Goal: Information Seeking & Learning: Check status

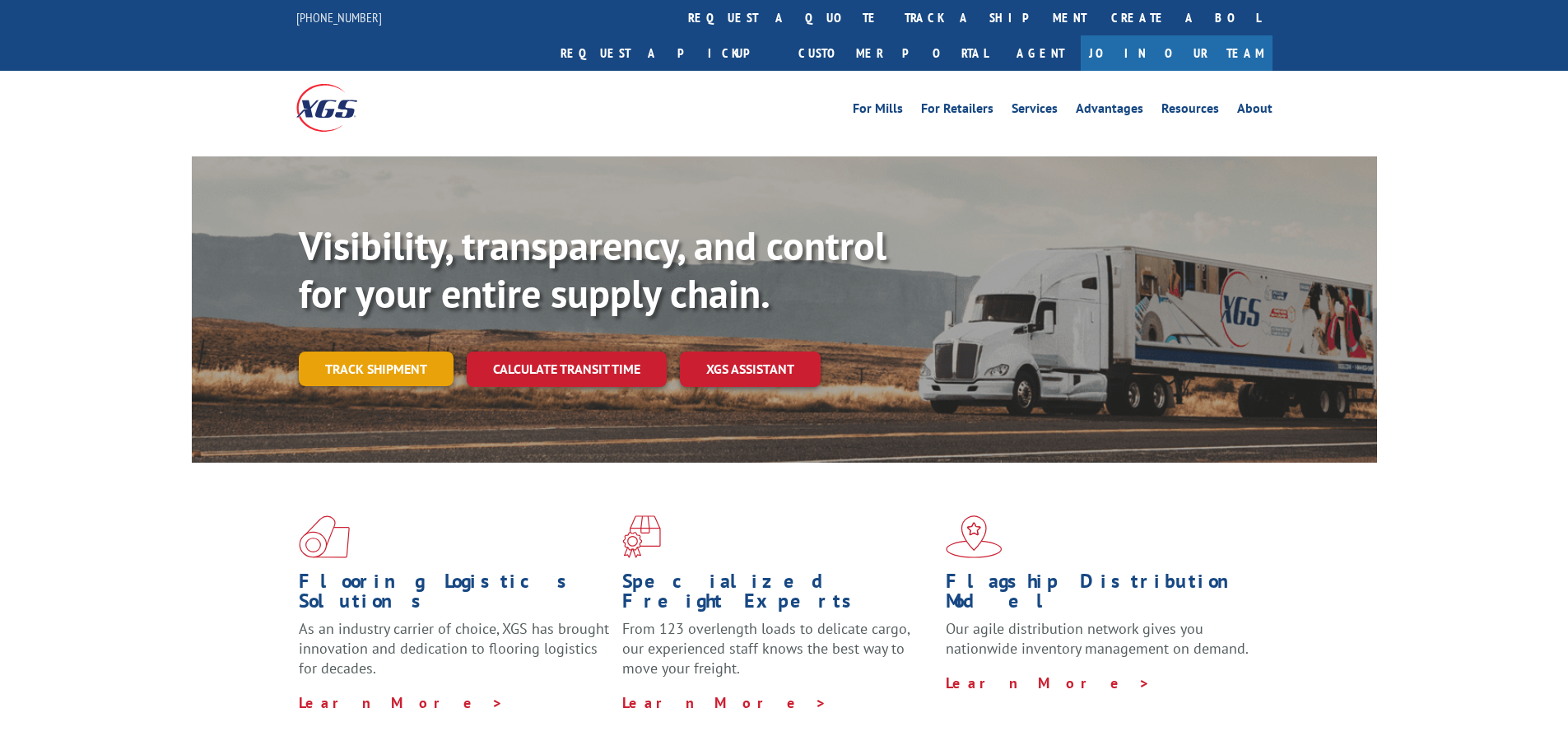
click at [368, 351] on link "Track shipment" at bounding box center [375, 368] width 154 height 34
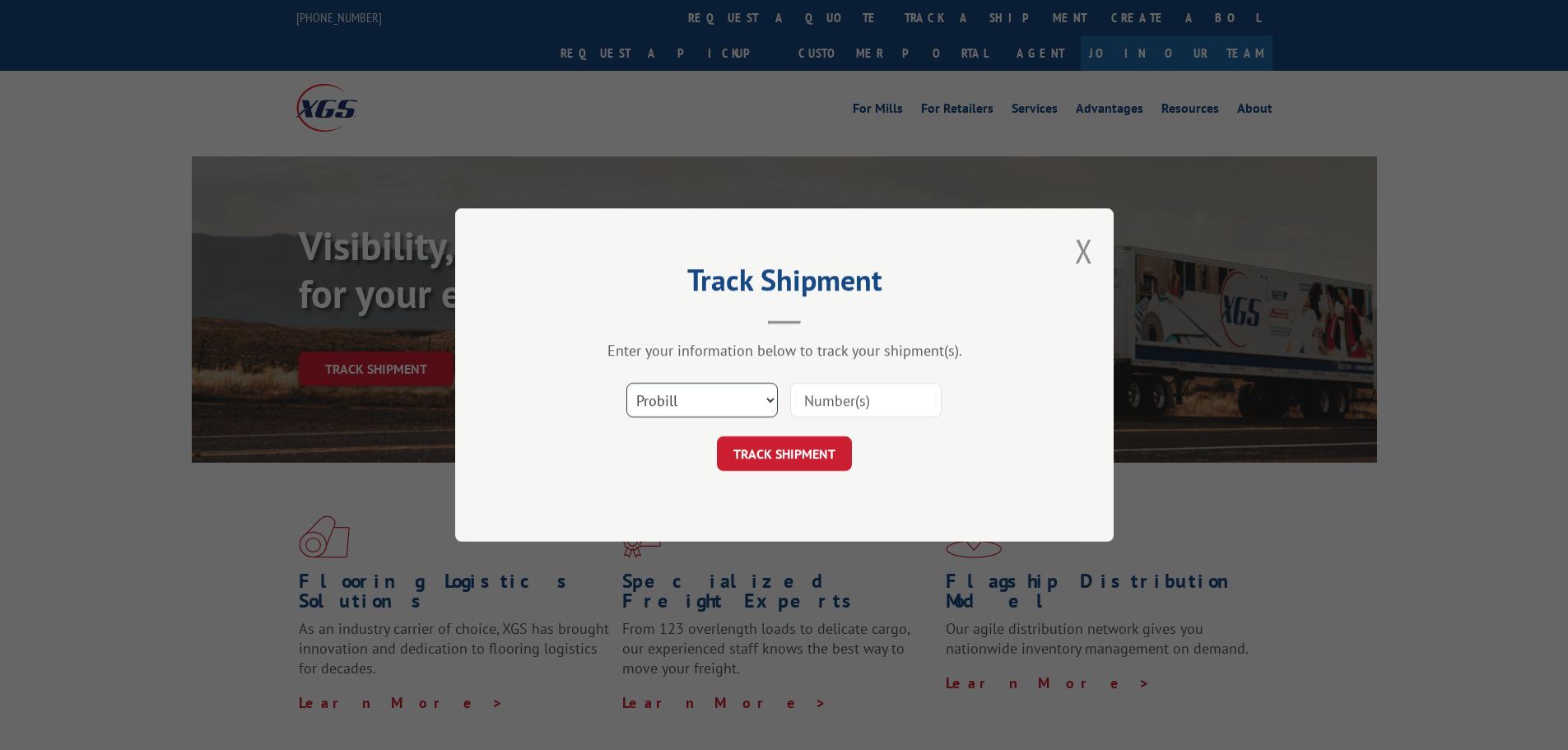
click at [718, 388] on select "Select category... Probill BOL PO" at bounding box center [702, 400] width 152 height 34
select select "bol"
click at [626, 383] on select "Select category... Probill BOL PO" at bounding box center [702, 400] width 152 height 34
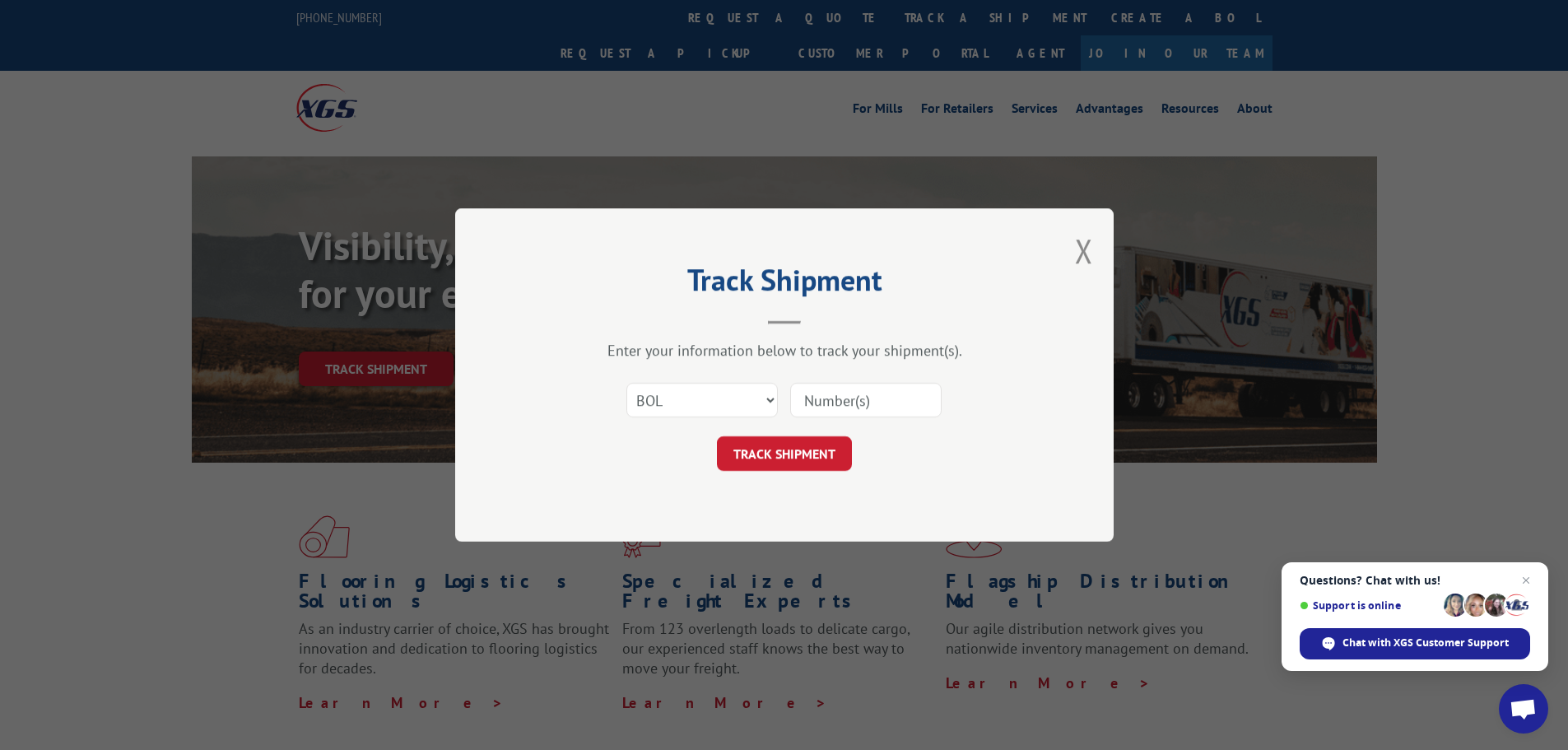
click at [826, 394] on input at bounding box center [866, 400] width 152 height 34
paste input "438391"
type input "438391"
click at [757, 458] on button "TRACK SHIPMENT" at bounding box center [784, 453] width 135 height 34
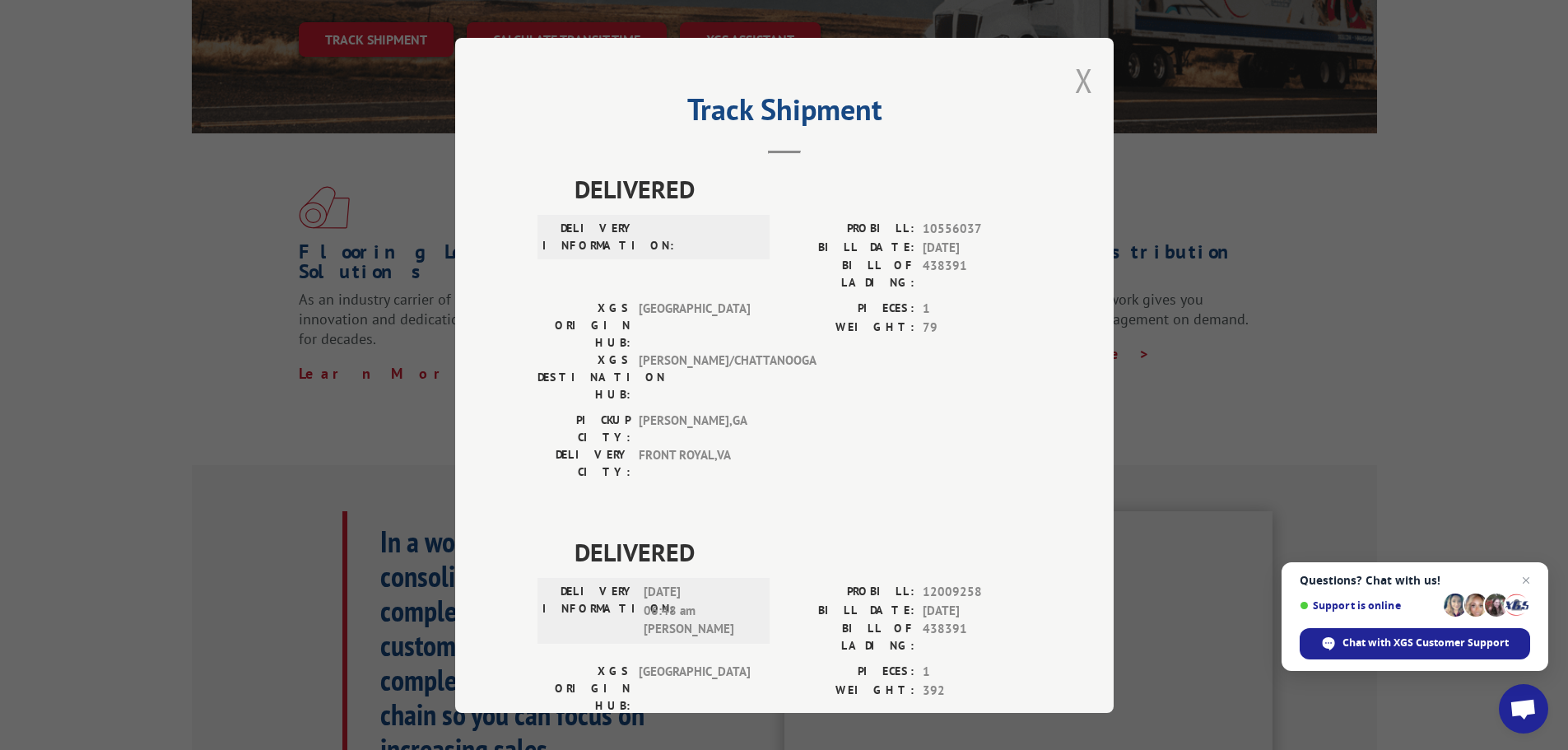
click at [1080, 83] on button "Close modal" at bounding box center [1084, 80] width 18 height 43
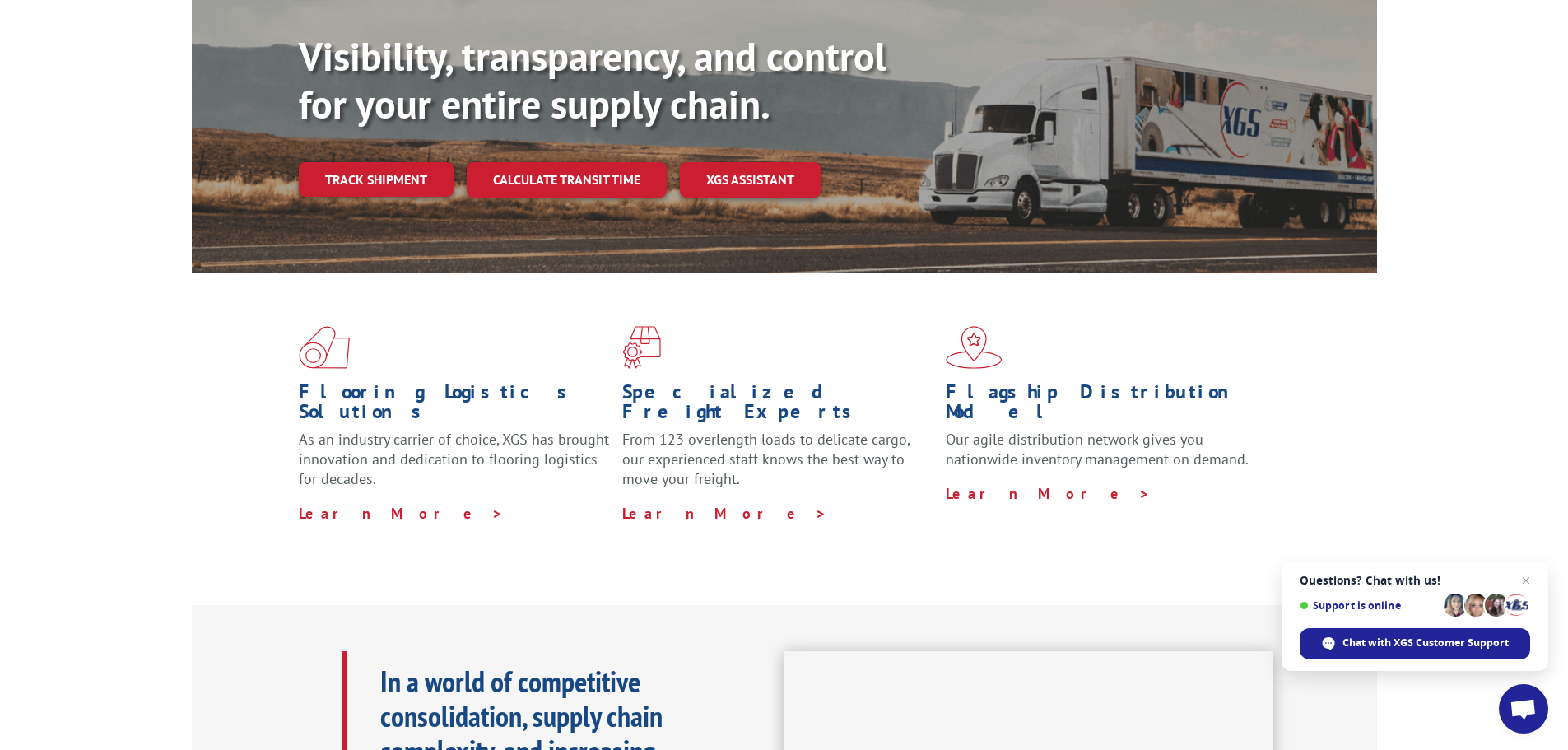
scroll to position [69, 0]
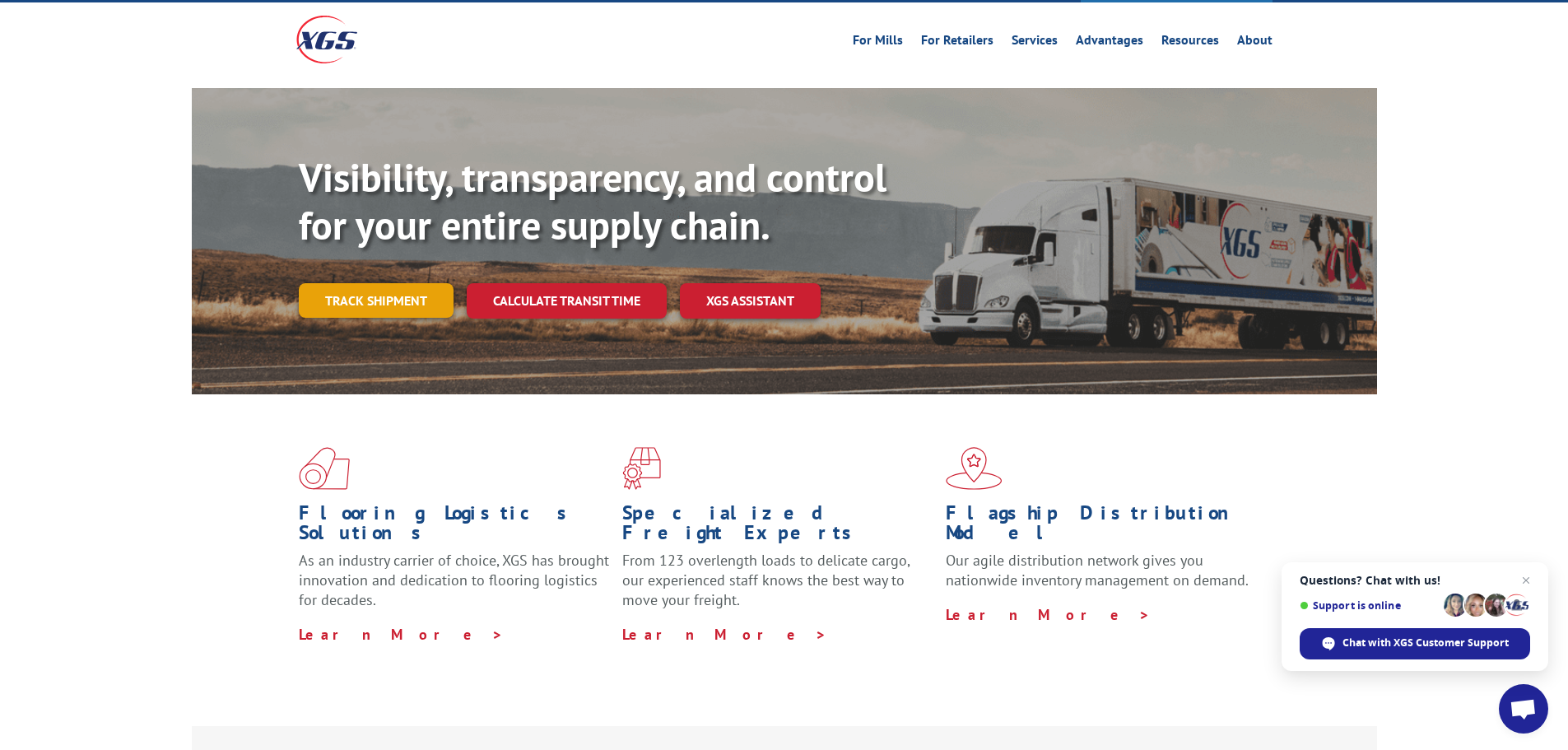
click at [368, 283] on link "Track shipment" at bounding box center [375, 301] width 154 height 34
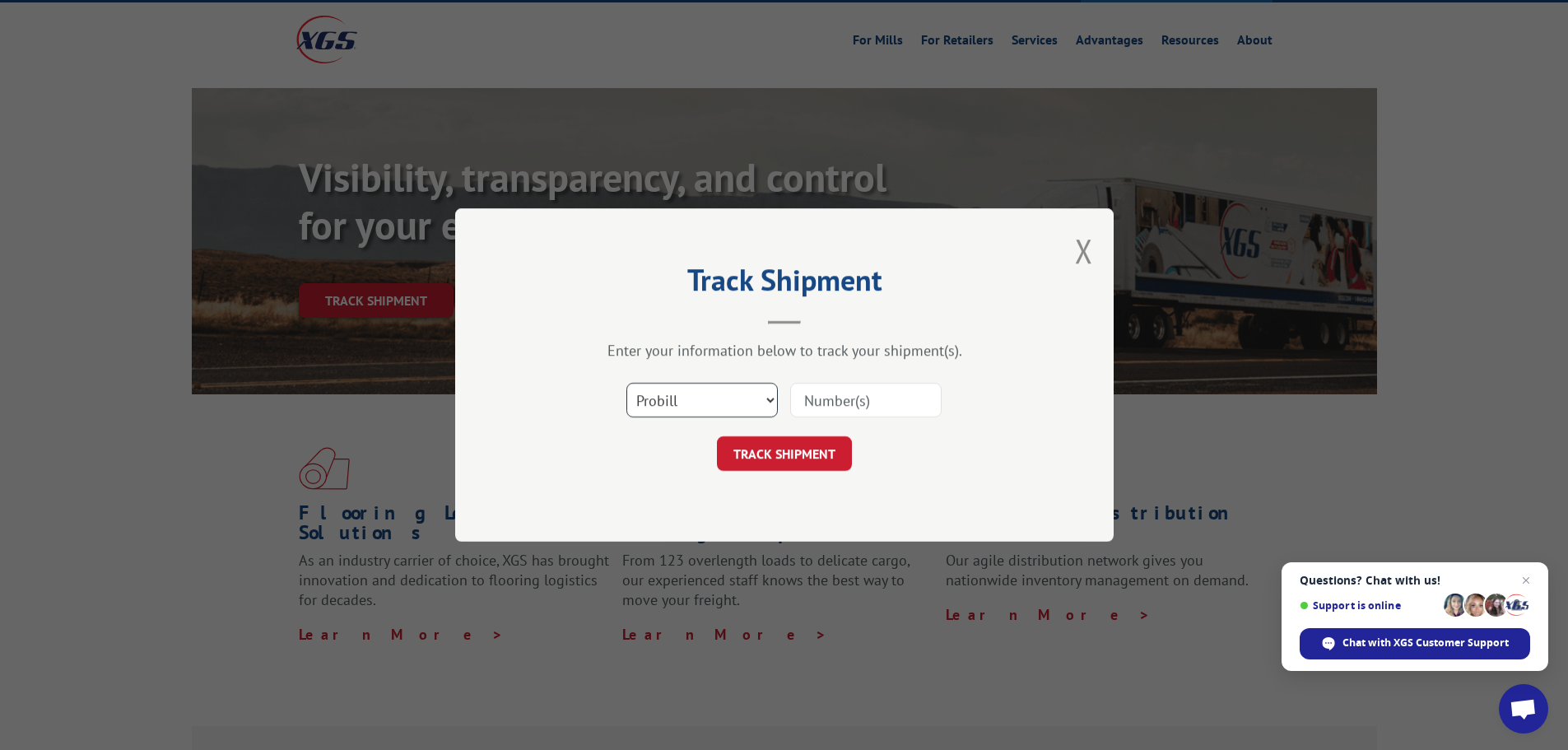
drag, startPoint x: 705, startPoint y: 394, endPoint x: 696, endPoint y: 399, distance: 10.3
click at [705, 394] on select "Select category... Probill BOL PO" at bounding box center [702, 400] width 152 height 34
select select "bol"
click at [626, 383] on select "Select category... Probill BOL PO" at bounding box center [702, 400] width 152 height 34
click at [826, 390] on input at bounding box center [866, 400] width 152 height 34
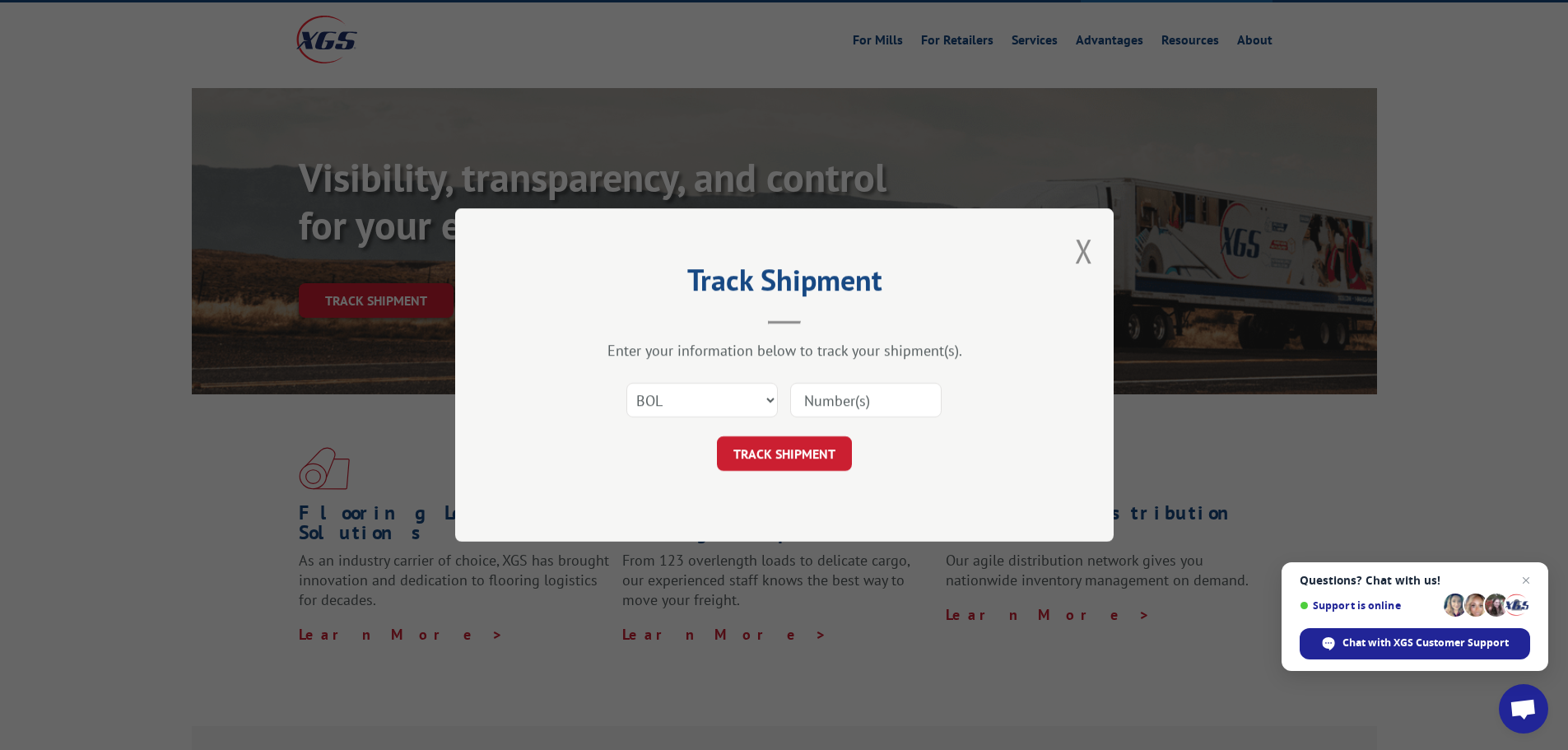
paste input "440875"
type input "440875"
click at [777, 451] on button "TRACK SHIPMENT" at bounding box center [784, 453] width 135 height 34
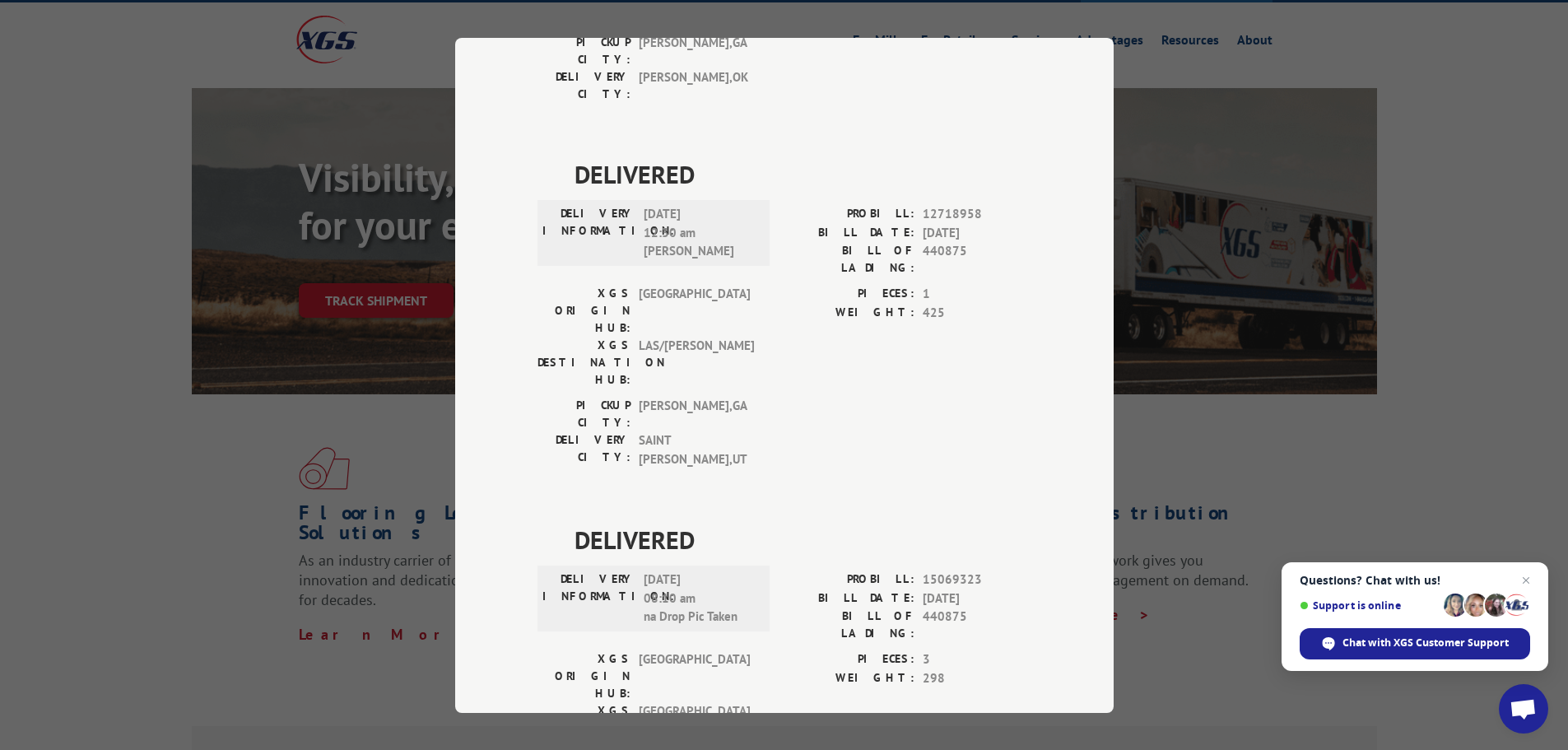
scroll to position [1138, 0]
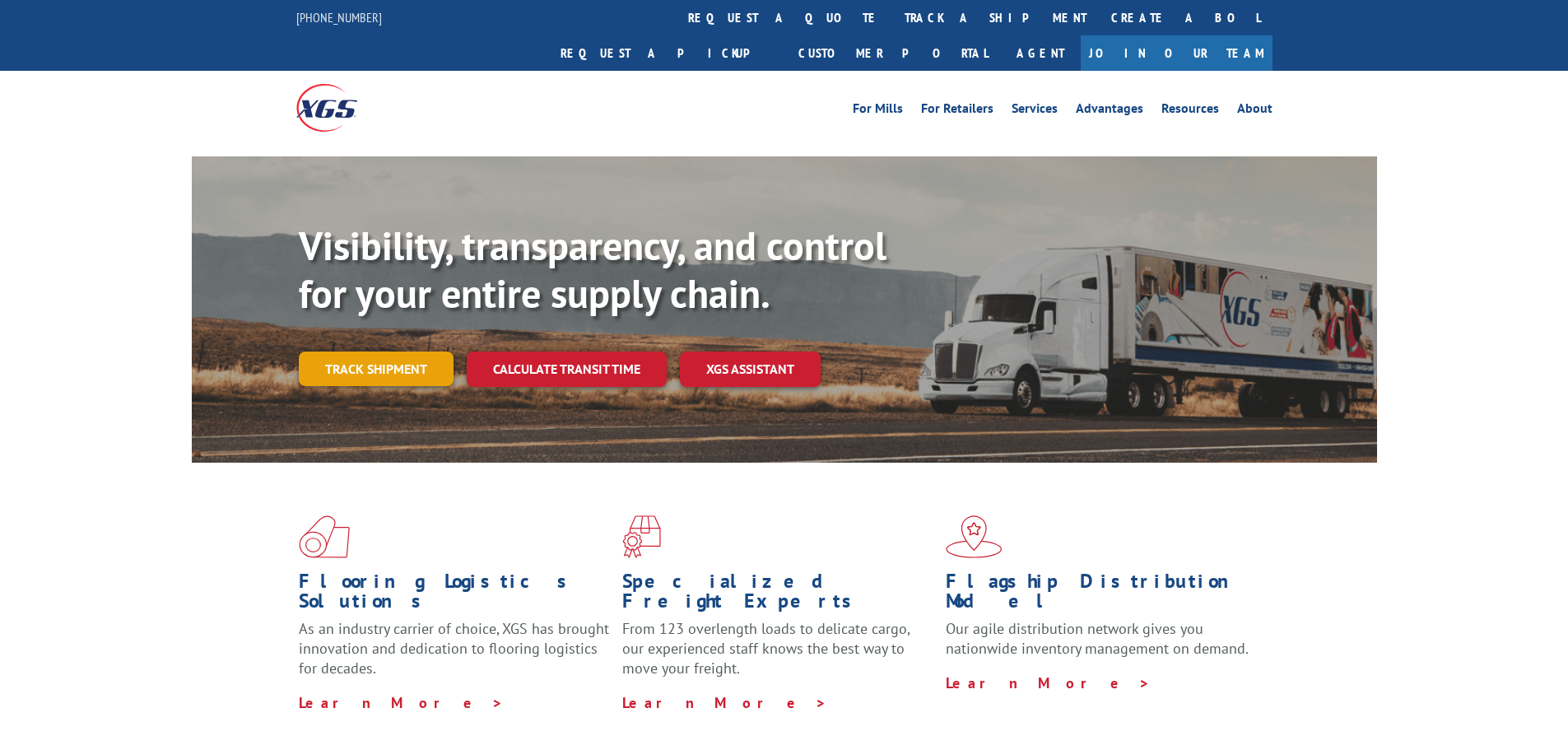
click at [374, 351] on link "Track shipment" at bounding box center [375, 368] width 154 height 34
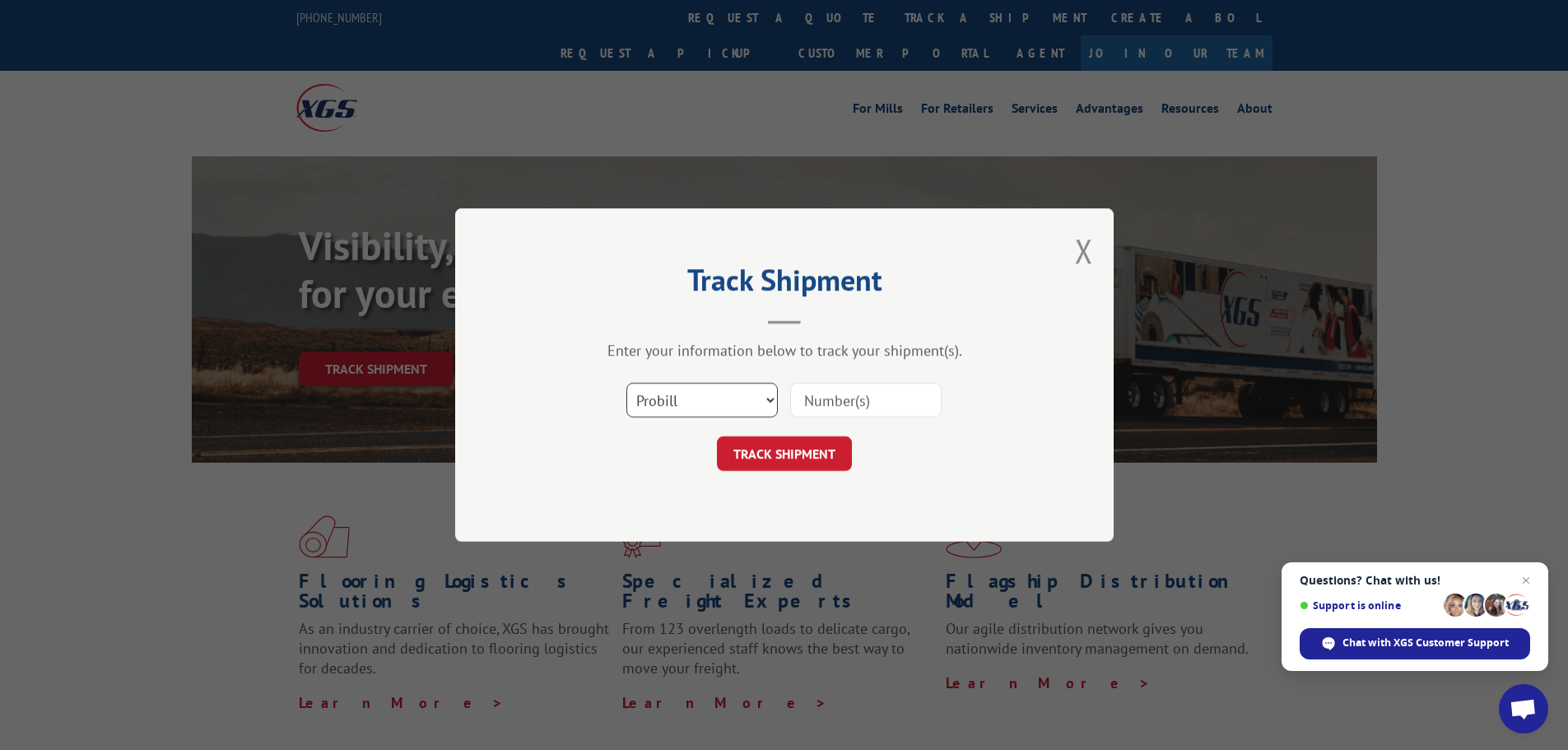
click at [700, 395] on select "Select category... Probill BOL PO" at bounding box center [702, 400] width 152 height 34
select select "bol"
click at [626, 383] on select "Select category... Probill BOL PO" at bounding box center [702, 400] width 152 height 34
click at [838, 389] on div "Select category... Probill BOL PO" at bounding box center [784, 400] width 493 height 54
click at [825, 400] on input at bounding box center [866, 400] width 152 height 34
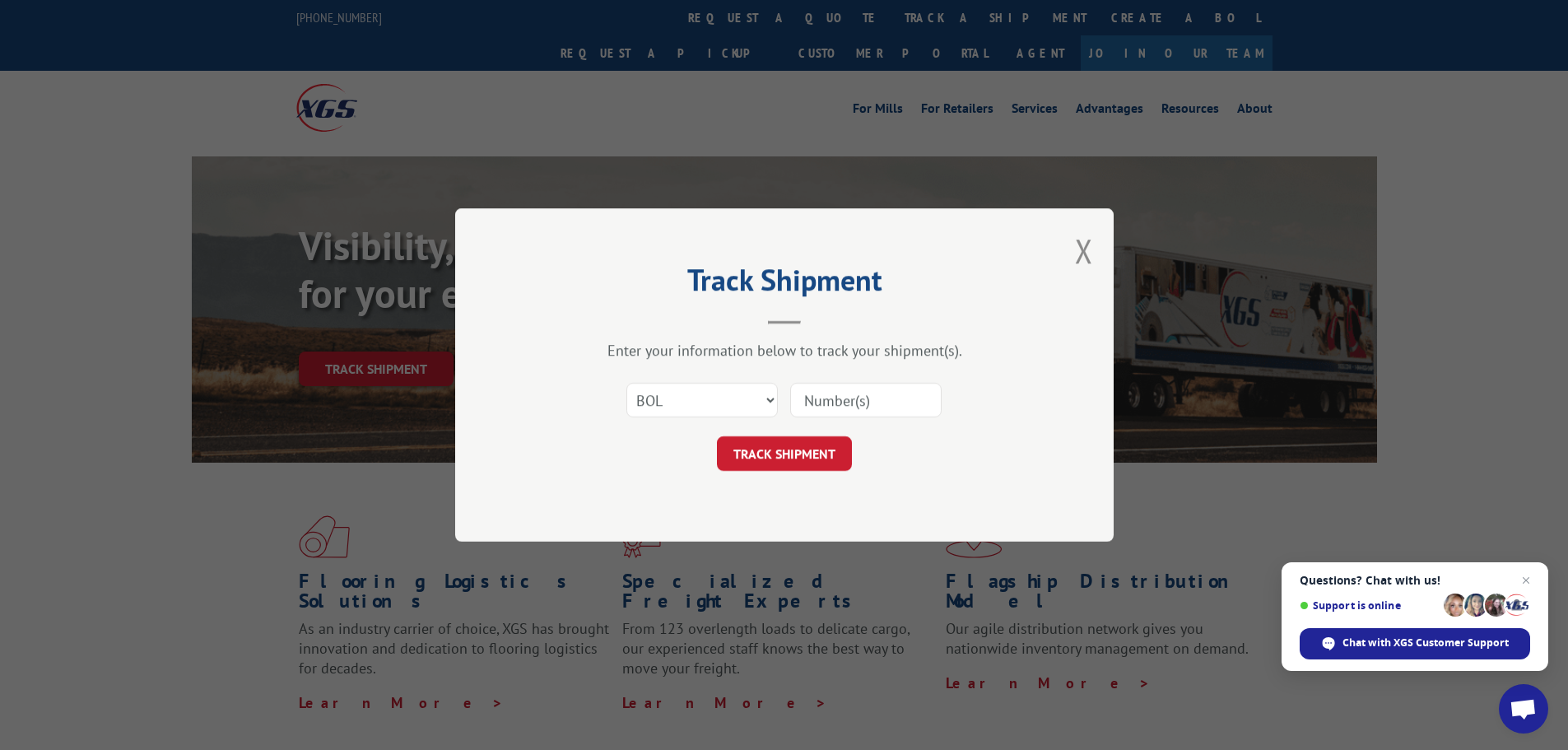
paste input "6014303"
type input "6014303"
click at [807, 454] on button "TRACK SHIPMENT" at bounding box center [784, 453] width 135 height 34
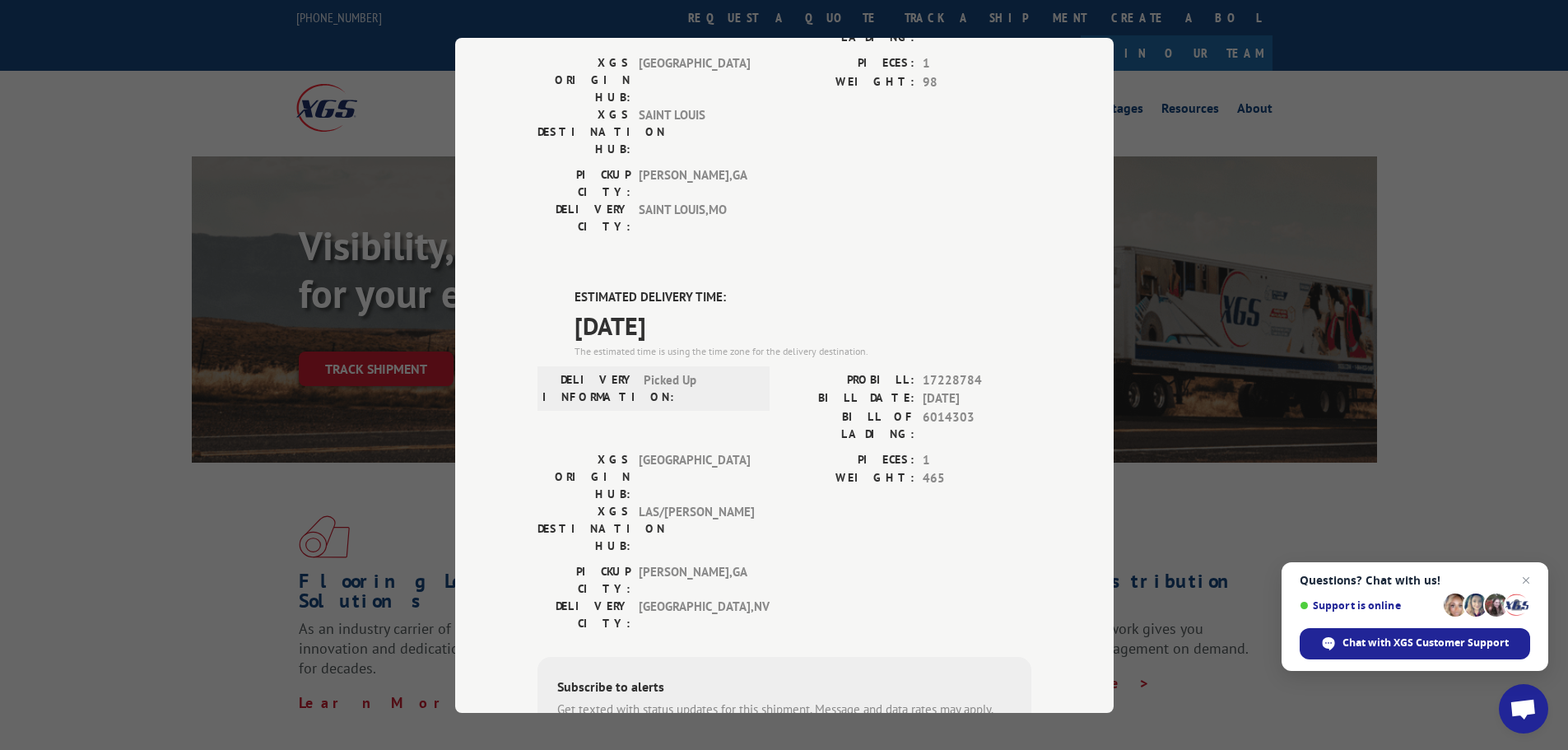
scroll to position [247, 0]
